Goal: Task Accomplishment & Management: Use online tool/utility

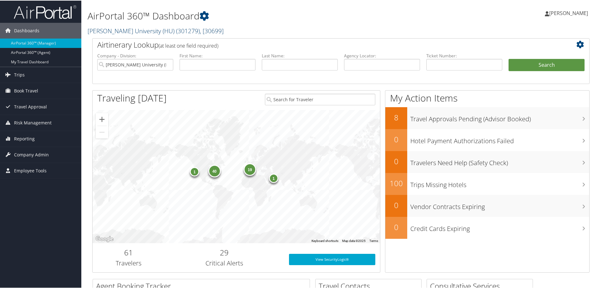
click at [132, 30] on link "Howard University (HU) ( 301279 ) , [ 30699 ]" at bounding box center [156, 30] width 136 height 8
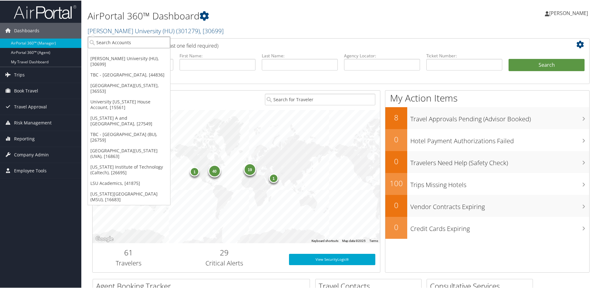
click at [103, 41] on input "search" at bounding box center [129, 42] width 82 height 12
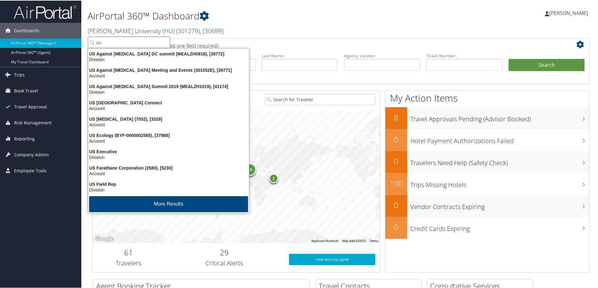
type input "usc"
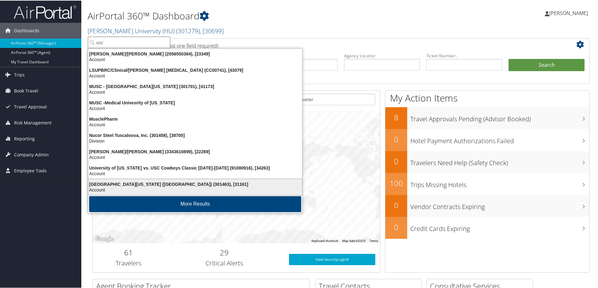
click at [108, 188] on div "Account" at bounding box center [195, 189] width 222 height 6
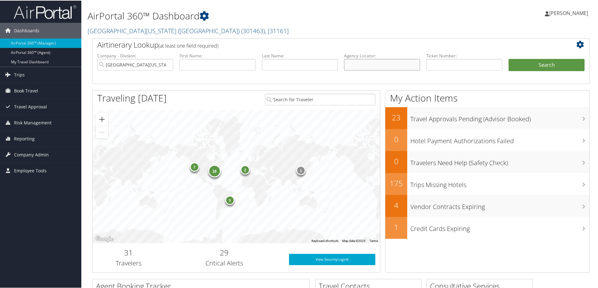
click at [360, 64] on input "text" at bounding box center [382, 64] width 76 height 12
type input "d2wglh"
click at [559, 63] on button "Search" at bounding box center [547, 64] width 76 height 13
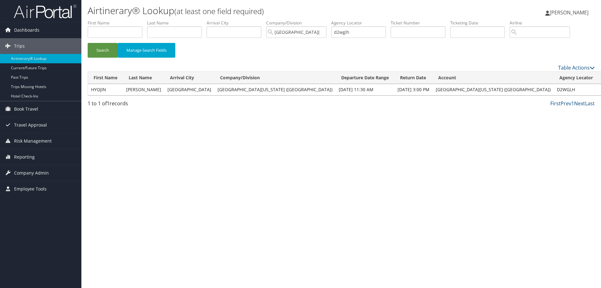
click at [601, 88] on link "View" at bounding box center [606, 89] width 10 height 6
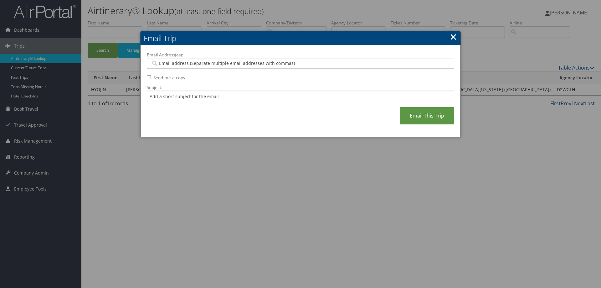
paste input "[PERSON_NAME][EMAIL_ADDRESS][DOMAIN_NAME]"
type input "[PERSON_NAME][EMAIL_ADDRESS][DOMAIN_NAME]"
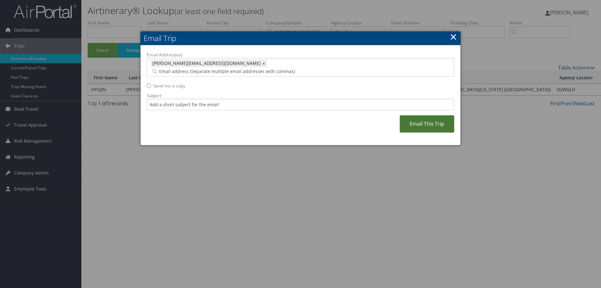
click at [432, 115] on link "Email This Trip" at bounding box center [427, 123] width 54 height 17
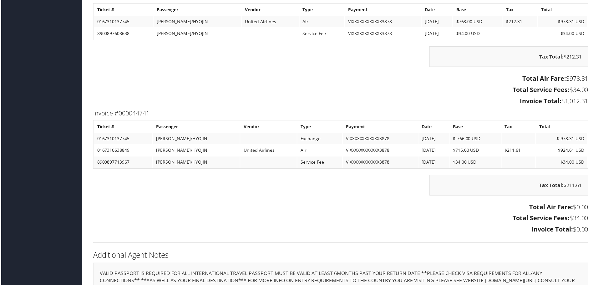
scroll to position [988, 0]
